Goal: Transaction & Acquisition: Download file/media

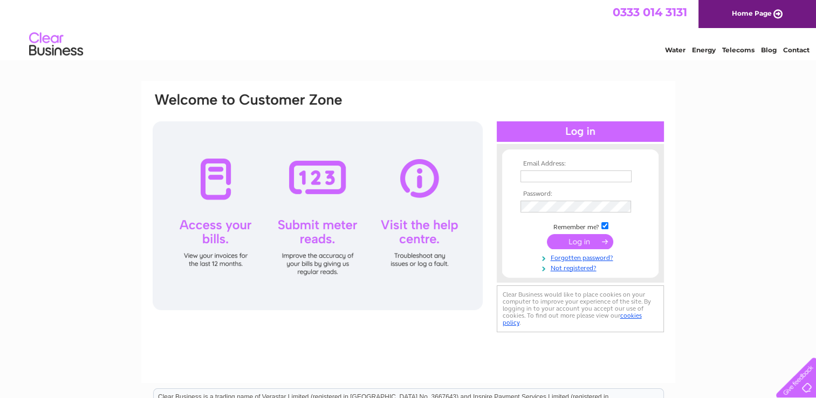
click at [546, 178] on input "text" at bounding box center [576, 176] width 111 height 12
type input "[EMAIL_ADDRESS][DOMAIN_NAME]"
click at [574, 239] on input "submit" at bounding box center [580, 242] width 66 height 15
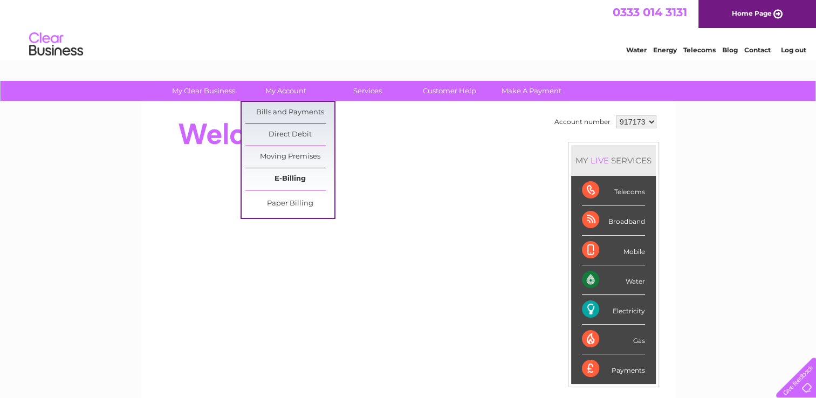
click at [286, 178] on link "E-Billing" at bounding box center [289, 179] width 89 height 22
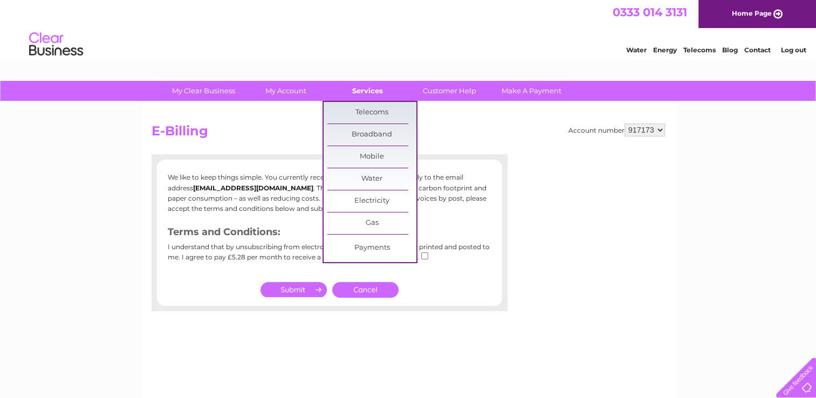
click at [367, 91] on link "Services" at bounding box center [367, 91] width 89 height 20
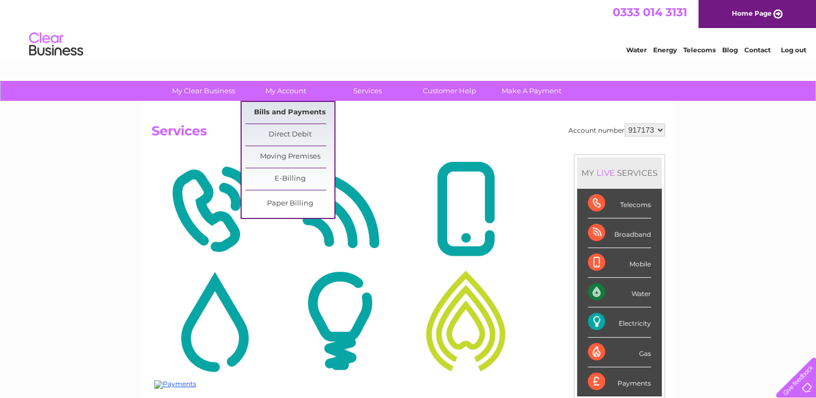
click at [283, 117] on link "Bills and Payments" at bounding box center [289, 113] width 89 height 22
click at [281, 112] on link "Bills and Payments" at bounding box center [289, 113] width 89 height 22
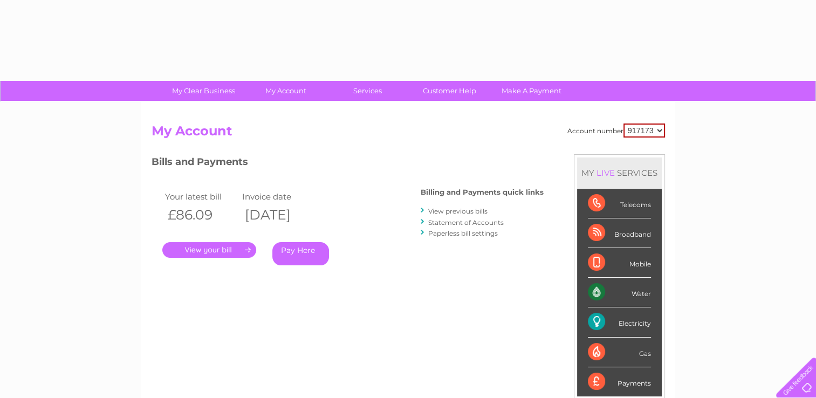
click at [281, 112] on div "Account number 917173 My Account MY LIVE SERVICES Telecoms Broadband Mobile Wat…" at bounding box center [408, 280] width 534 height 357
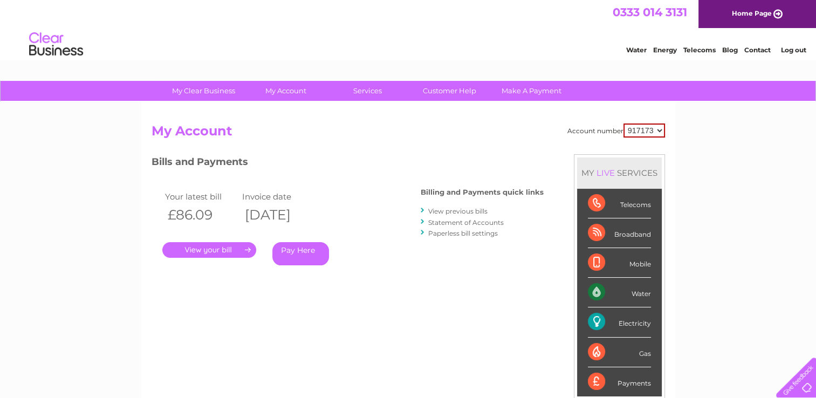
click at [446, 211] on link "View previous bills" at bounding box center [457, 211] width 59 height 8
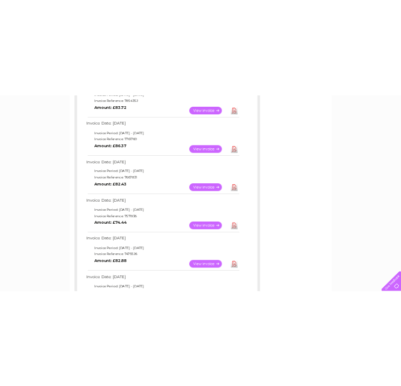
scroll to position [312, 0]
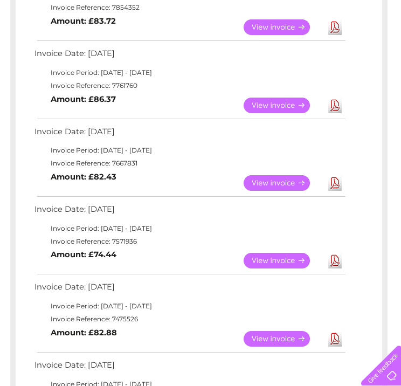
click at [274, 258] on link "View" at bounding box center [283, 261] width 79 height 16
click at [334, 181] on link "Download" at bounding box center [335, 183] width 13 height 16
click at [334, 104] on link "Download" at bounding box center [335, 106] width 13 height 16
click at [335, 23] on link "Download" at bounding box center [335, 27] width 13 height 16
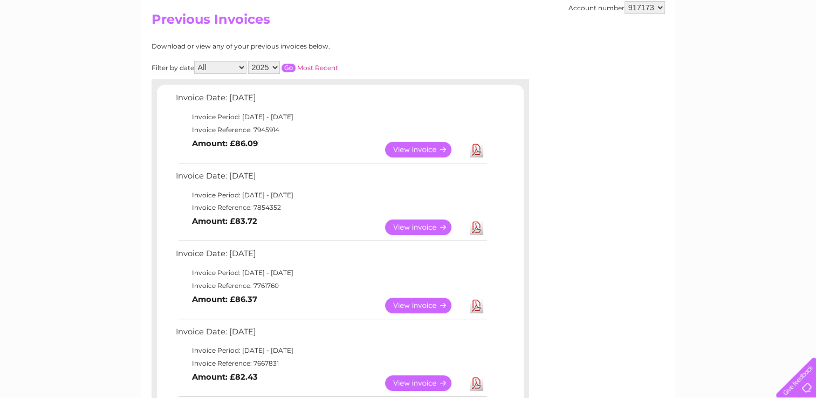
scroll to position [96, 0]
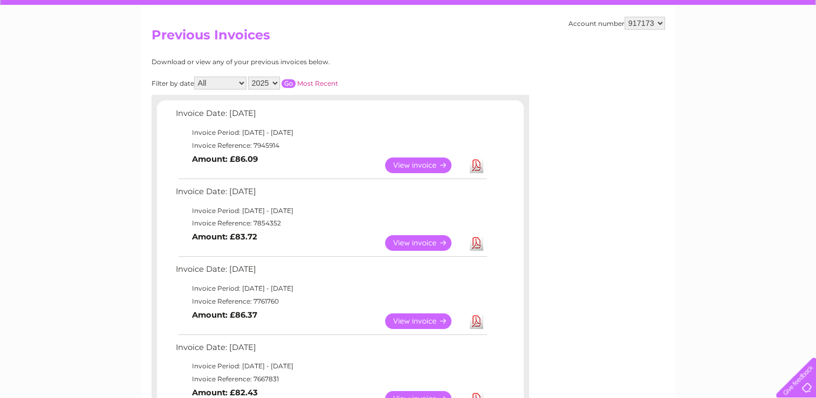
click at [401, 167] on link "Download" at bounding box center [476, 166] width 13 height 16
click at [401, 162] on link "Download" at bounding box center [476, 166] width 13 height 16
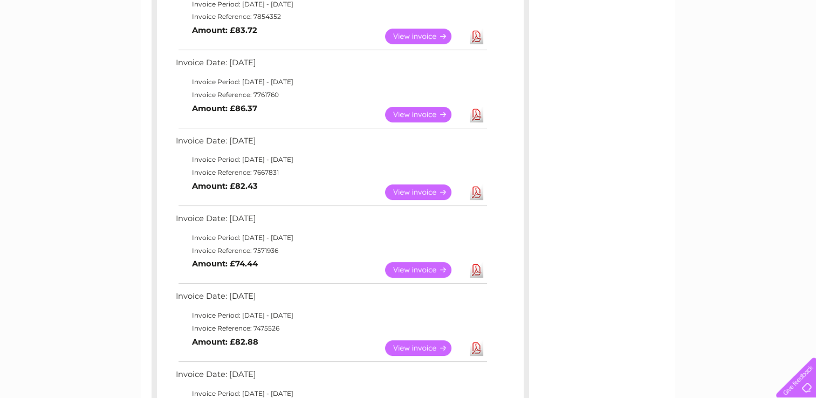
scroll to position [317, 0]
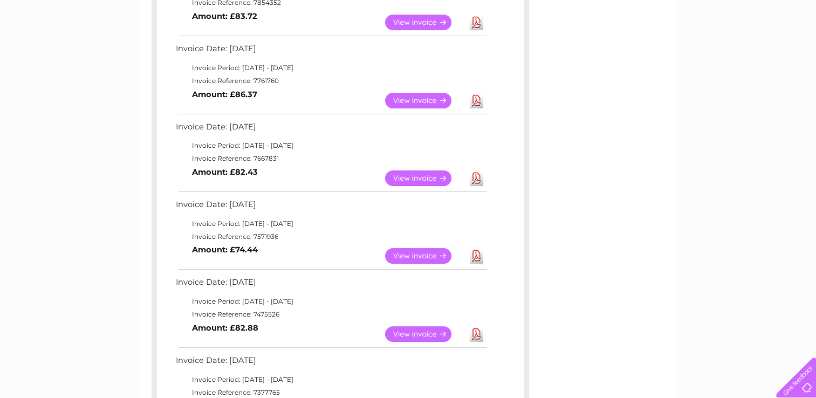
click at [401, 178] on link "Download" at bounding box center [476, 178] width 13 height 16
